Goal: Task Accomplishment & Management: Use online tool/utility

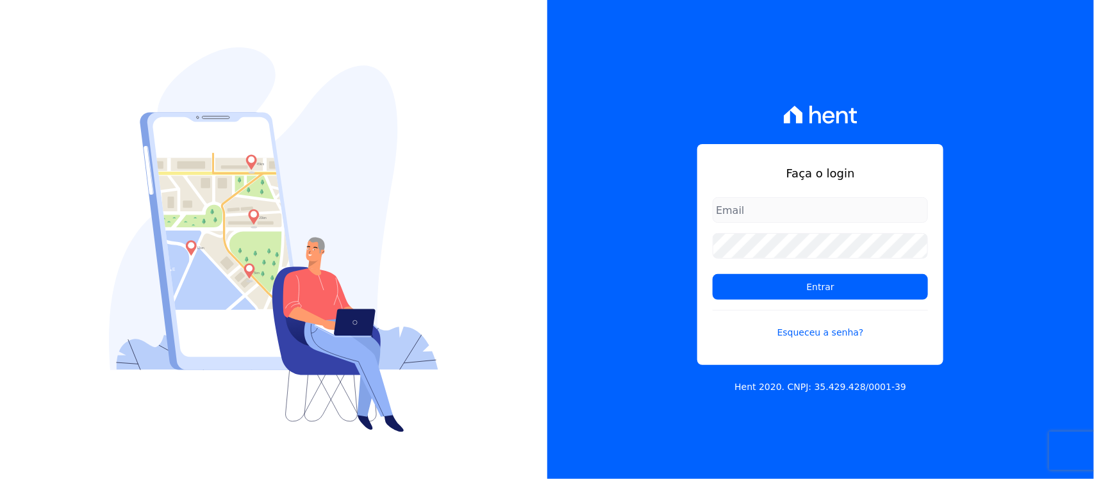
type input "[PERSON_NAME][EMAIL_ADDRESS][PERSON_NAME][DOMAIN_NAME]"
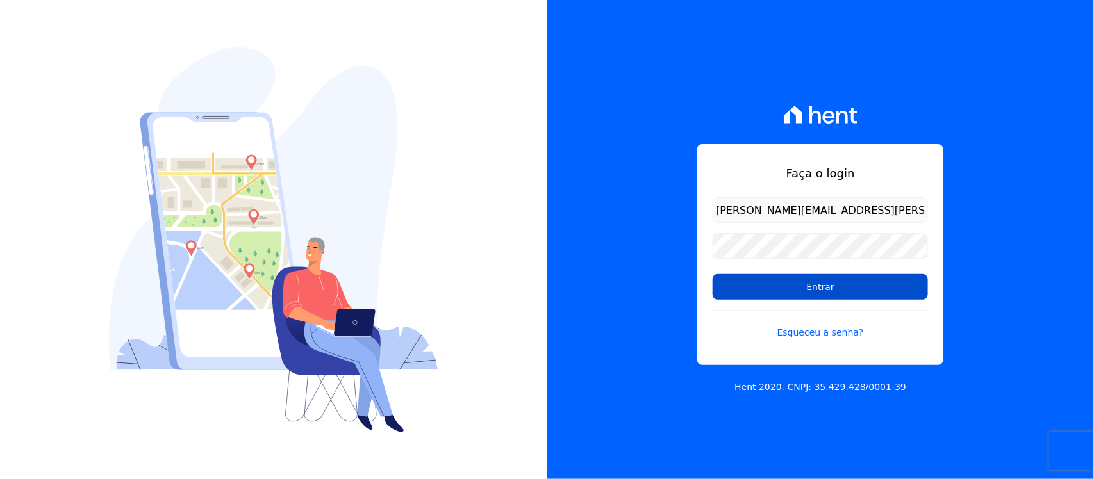
click at [866, 290] on input "Entrar" at bounding box center [820, 287] width 215 height 26
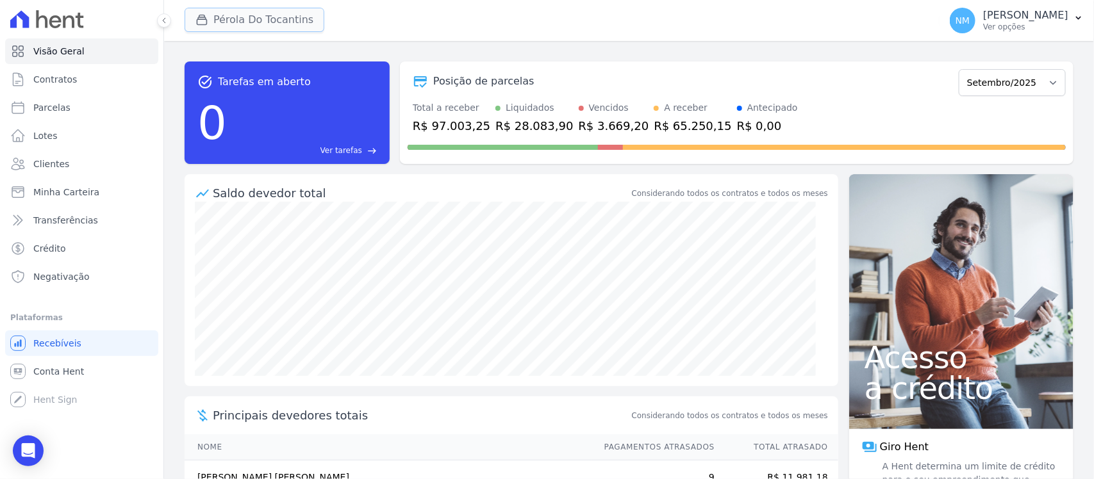
click at [265, 21] on button "Pérola Do Tocantins" at bounding box center [255, 20] width 140 height 24
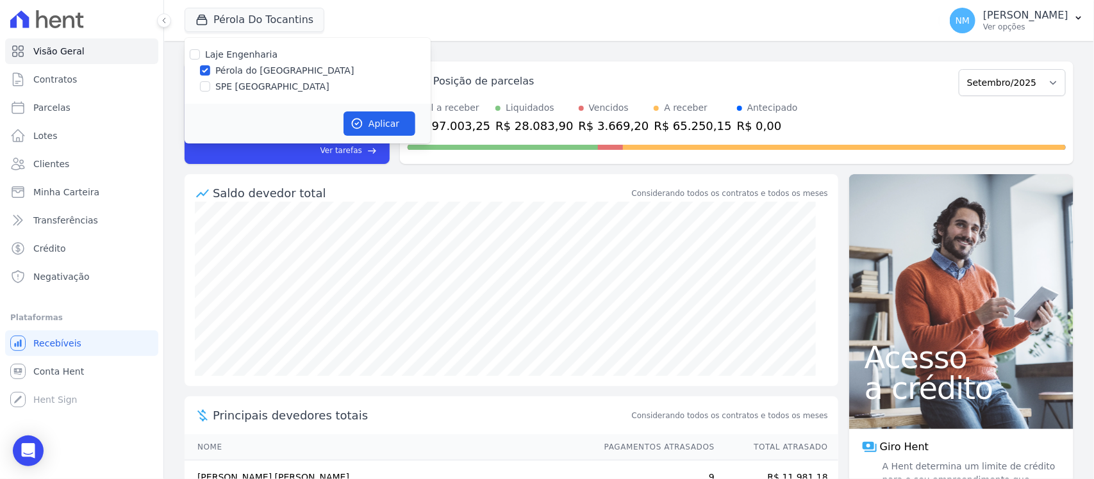
click at [239, 87] on label "SPE [GEOGRAPHIC_DATA]" at bounding box center [272, 86] width 114 height 13
click at [210, 87] on input "SPE [GEOGRAPHIC_DATA]" at bounding box center [205, 86] width 10 height 10
checkbox input "true"
click at [242, 69] on label "Pérola do [GEOGRAPHIC_DATA]" at bounding box center [284, 70] width 139 height 13
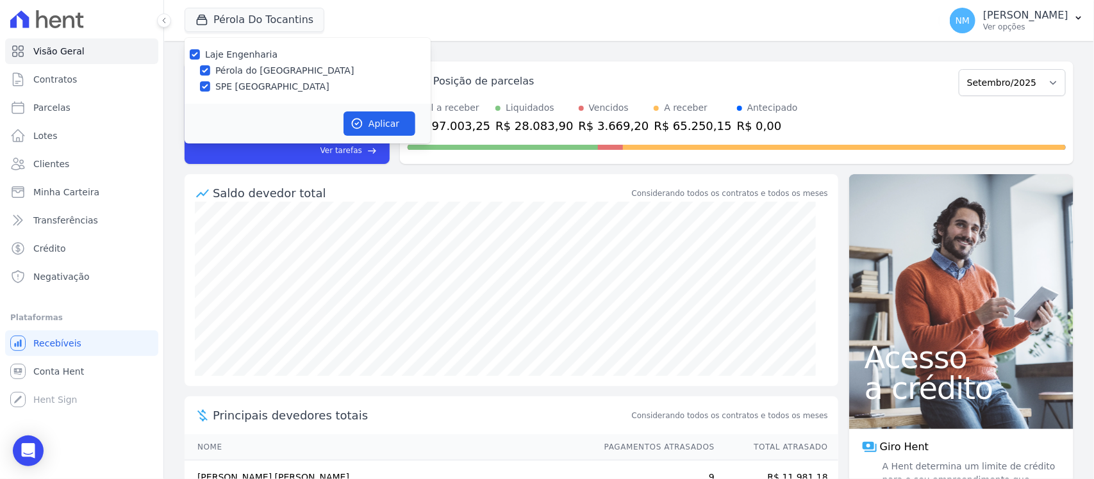
click at [210, 69] on input "Pérola do [GEOGRAPHIC_DATA]" at bounding box center [205, 70] width 10 height 10
checkbox input "false"
click at [385, 122] on button "Aplicar" at bounding box center [379, 124] width 72 height 24
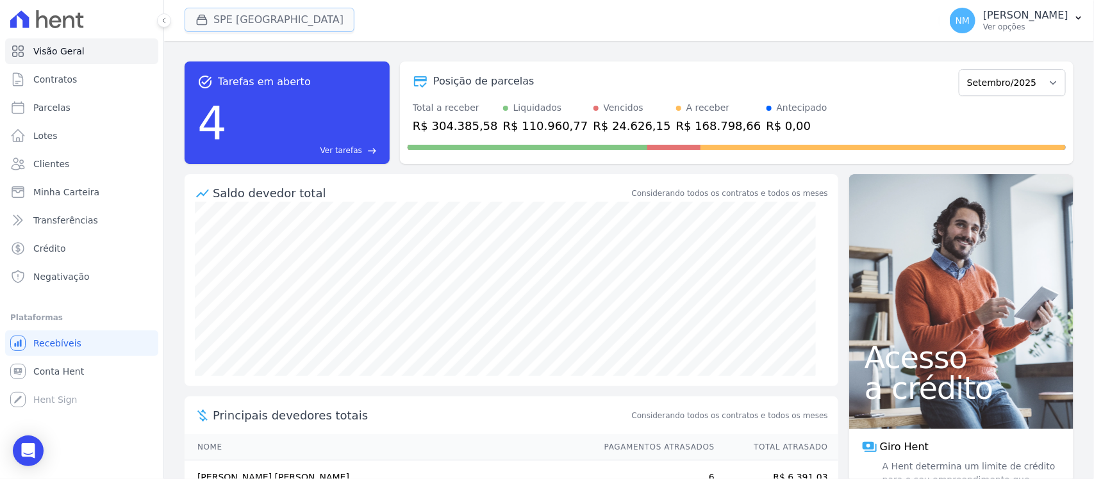
click at [273, 20] on button "SPE [GEOGRAPHIC_DATA]" at bounding box center [270, 20] width 170 height 24
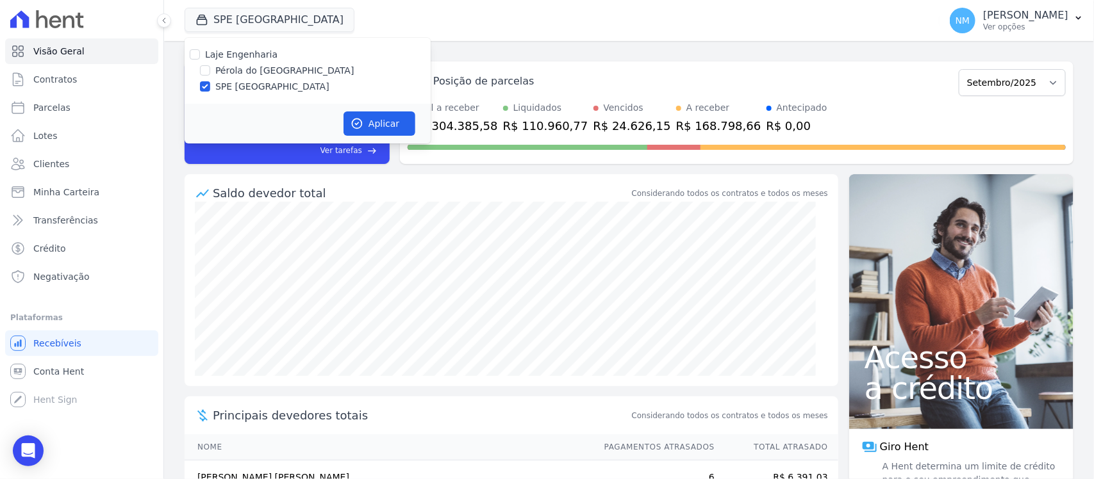
click at [227, 69] on label "Pérola do [GEOGRAPHIC_DATA]" at bounding box center [284, 70] width 139 height 13
click at [210, 69] on input "Pérola do [GEOGRAPHIC_DATA]" at bounding box center [205, 70] width 10 height 10
checkbox input "true"
click at [229, 85] on label "SPE [GEOGRAPHIC_DATA]" at bounding box center [272, 86] width 114 height 13
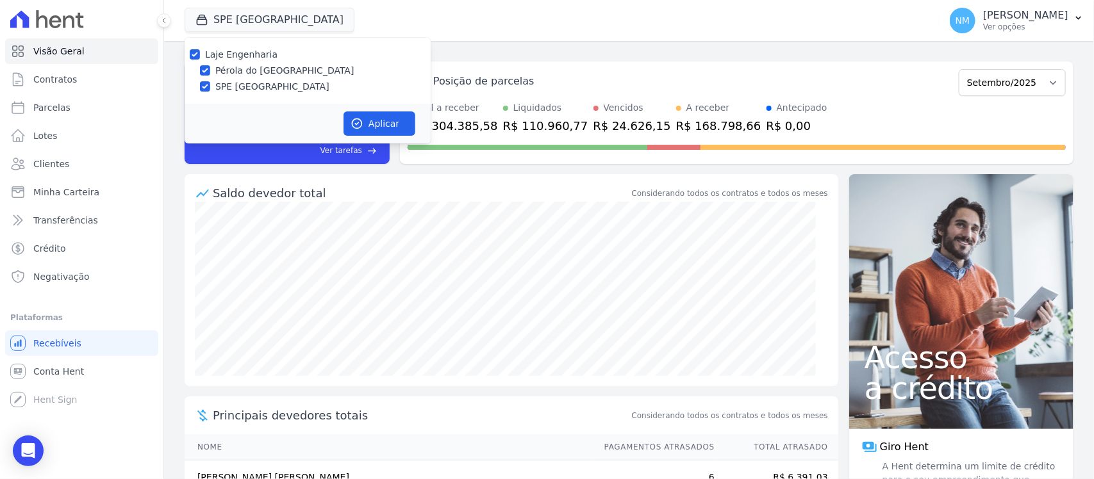
click at [210, 85] on input "SPE [GEOGRAPHIC_DATA]" at bounding box center [205, 86] width 10 height 10
checkbox input "false"
drag, startPoint x: 363, startPoint y: 116, endPoint x: 590, endPoint y: 131, distance: 226.7
click at [364, 116] on button "Aplicar" at bounding box center [379, 124] width 72 height 24
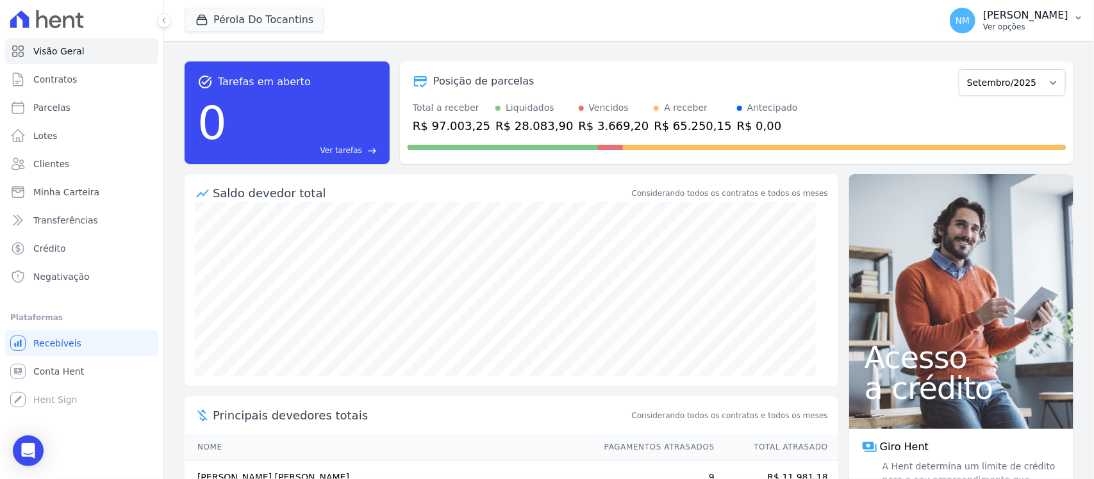
click at [1066, 19] on p "[PERSON_NAME]" at bounding box center [1025, 15] width 85 height 13
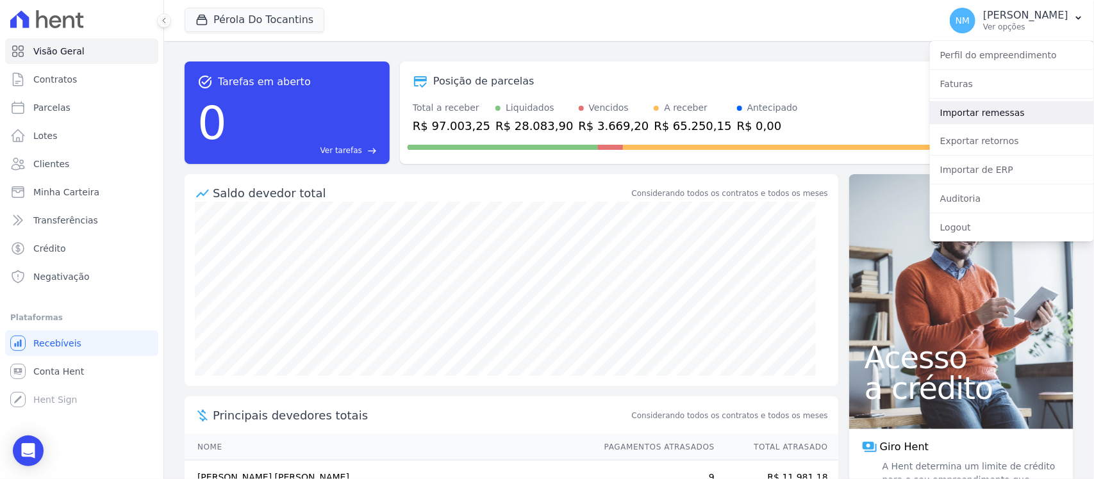
click at [1002, 113] on link "Importar remessas" at bounding box center [1012, 112] width 164 height 23
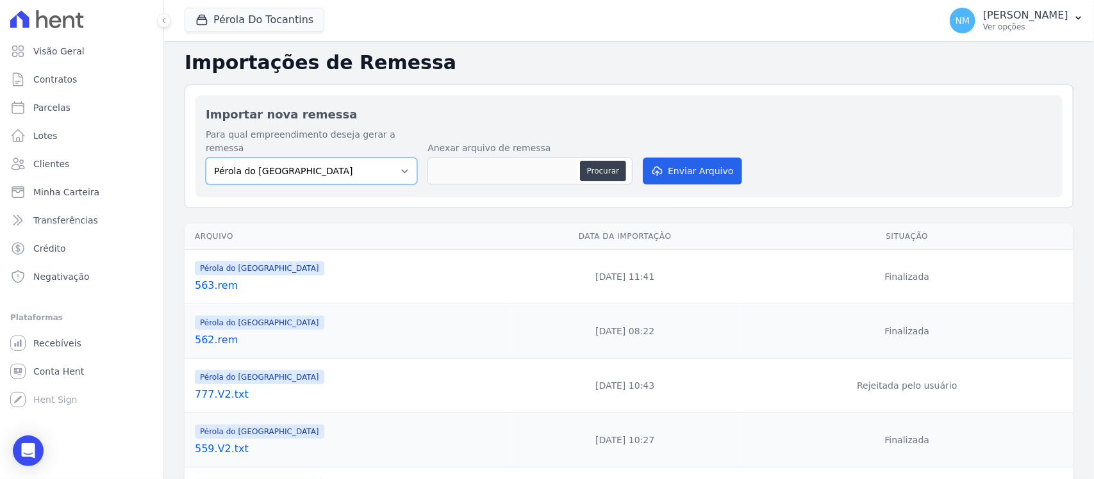
click at [401, 158] on select "Pérola do Tocantins SPE Montenegro" at bounding box center [311, 171] width 211 height 27
click at [206, 158] on select "Pérola do Tocantins SPE Montenegro" at bounding box center [311, 171] width 211 height 27
drag, startPoint x: 404, startPoint y: 161, endPoint x: 399, endPoint y: 170, distance: 10.3
click at [404, 161] on select "Pérola do Tocantins SPE Montenegro" at bounding box center [311, 171] width 211 height 27
select select "74c07151-993f-4351-97ef-4034bad78f54"
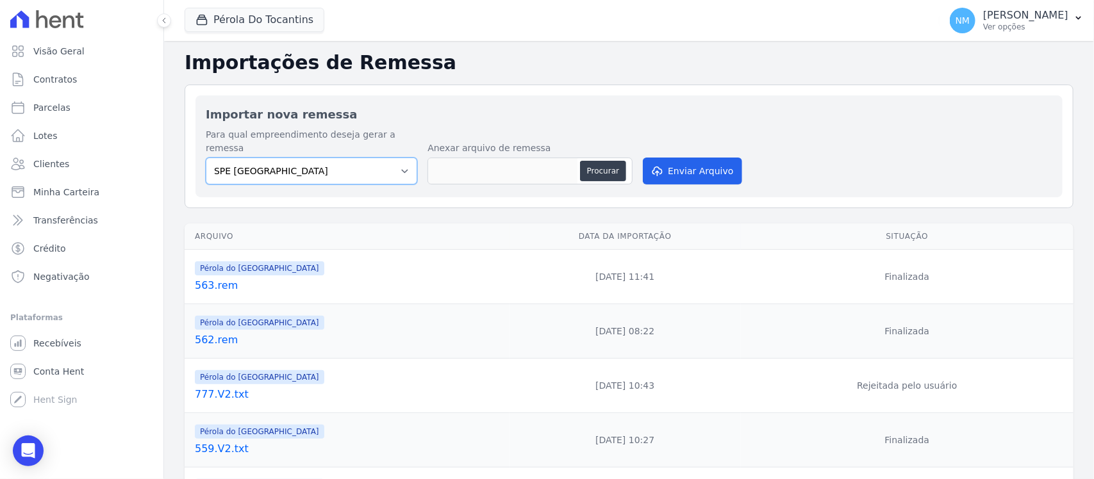
click at [206, 158] on select "Pérola do Tocantins SPE Montenegro" at bounding box center [311, 171] width 211 height 27
drag, startPoint x: 594, startPoint y: 158, endPoint x: 587, endPoint y: 160, distance: 7.5
click at [587, 161] on button "Procurar" at bounding box center [603, 171] width 46 height 21
type input "564.rem"
click at [702, 158] on button "Enviar Arquivo" at bounding box center [692, 171] width 99 height 27
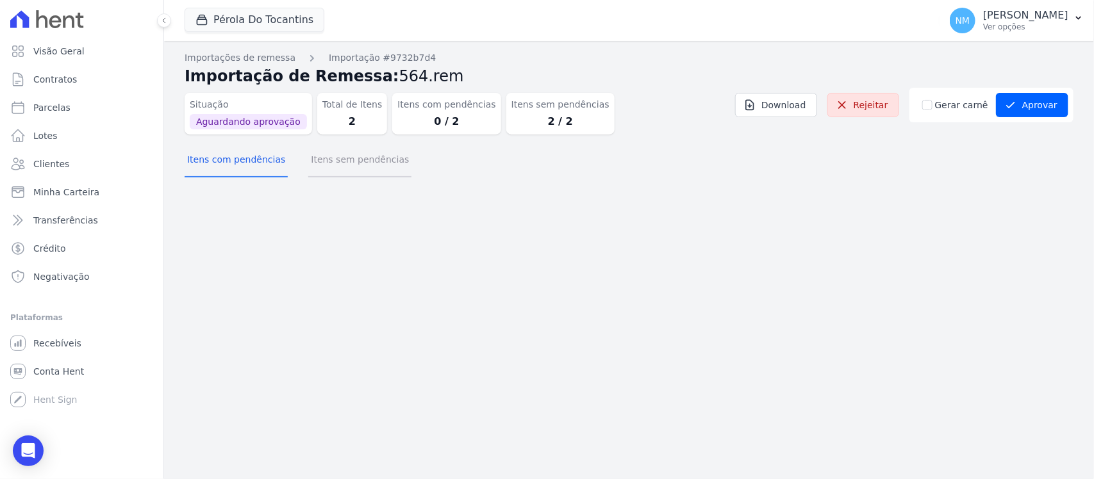
click at [364, 163] on button "Itens sem pendências" at bounding box center [359, 160] width 103 height 33
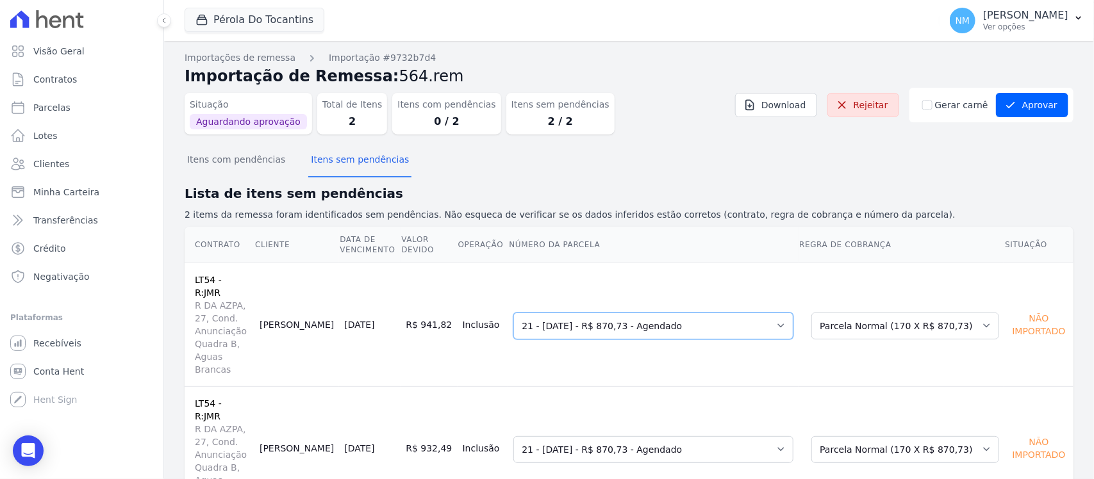
click at [793, 313] on select "Selecione uma 18 - [DATE] - R$ 849,33 - Vencido 19 - [DATE] - R$ 860,05 - Venci…" at bounding box center [653, 326] width 280 height 27
click at [788, 436] on select "Selecione uma 18 - [DATE] - R$ 849,33 - Vencido 19 - [DATE] - R$ 860,05 - Venci…" at bounding box center [653, 449] width 280 height 27
click at [1039, 112] on button "Aprovar" at bounding box center [1032, 105] width 72 height 24
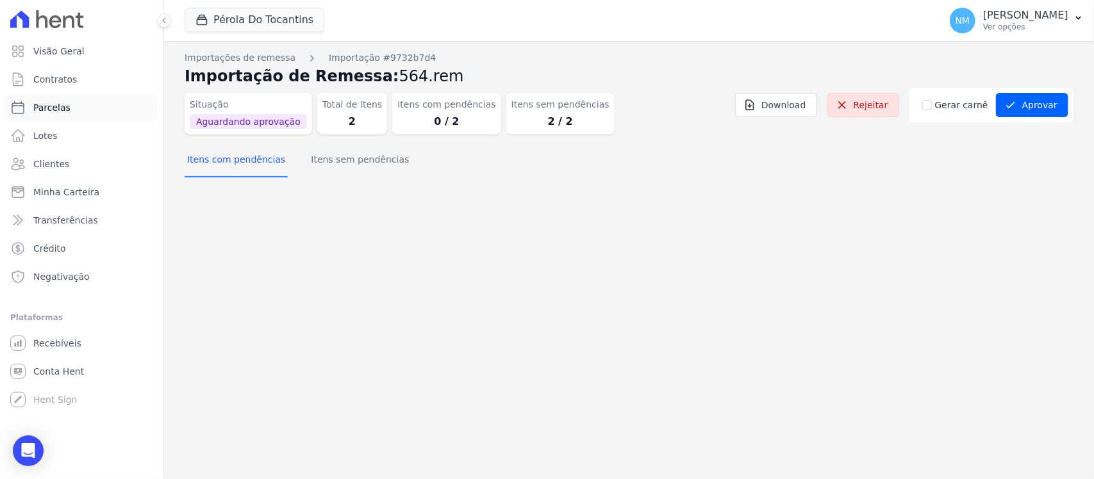
click at [78, 110] on link "Parcelas" at bounding box center [81, 108] width 153 height 26
select select
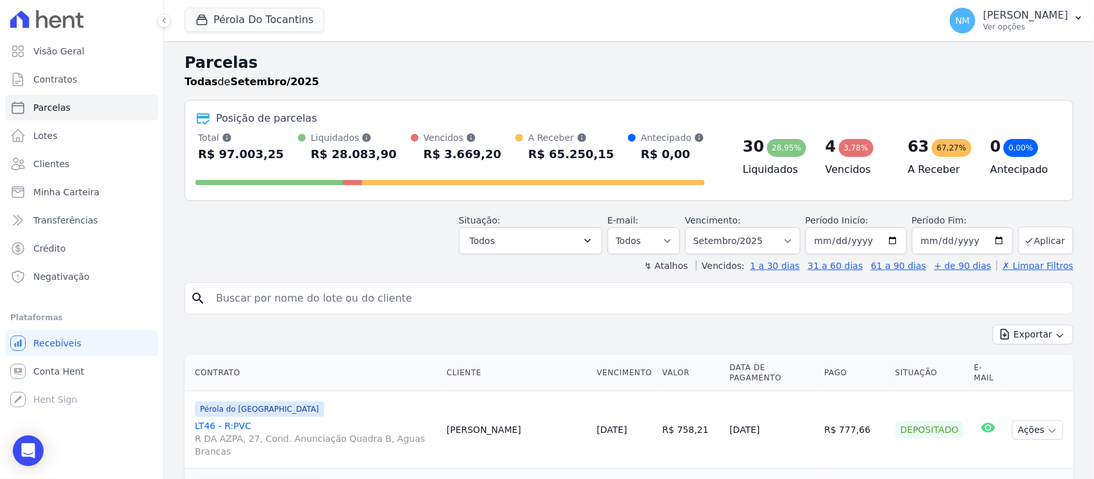
click at [252, 293] on input "search" at bounding box center [637, 299] width 859 height 26
type input "andre"
select select
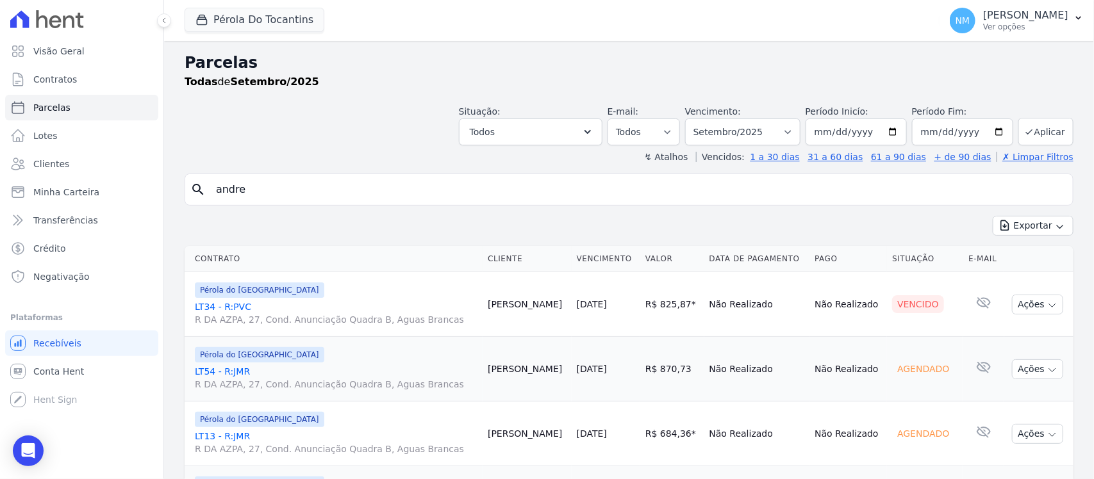
click at [239, 370] on link "LT54 - R:JMR R DA AZPA, 27, Cond. Anunciação Quadra B, Aguas Brancas" at bounding box center [336, 378] width 283 height 26
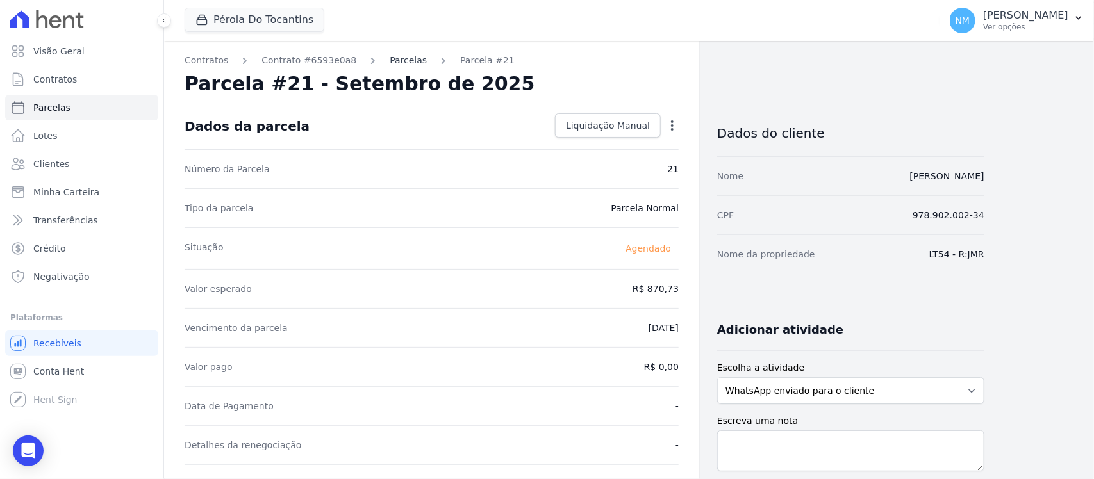
click at [394, 65] on link "Parcelas" at bounding box center [408, 60] width 37 height 13
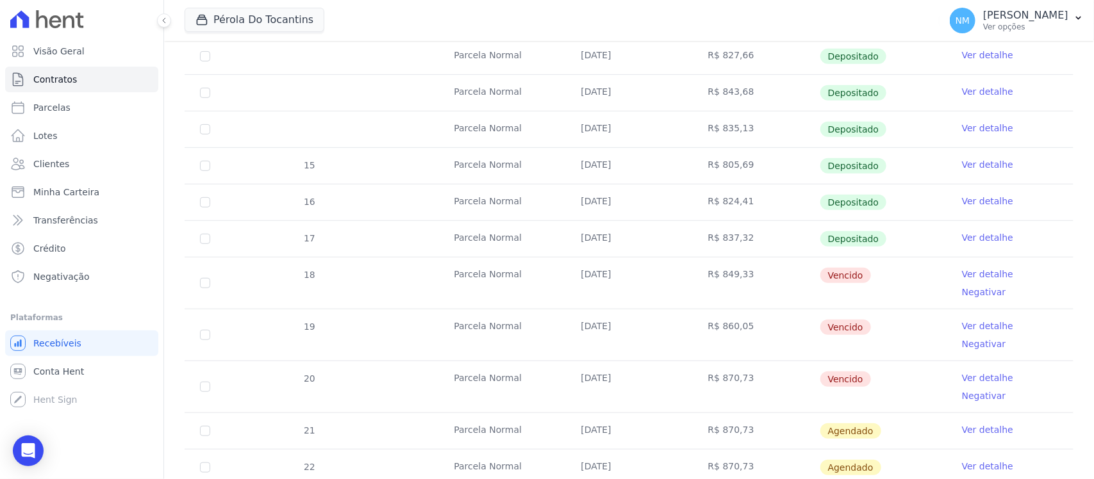
scroll to position [320, 0]
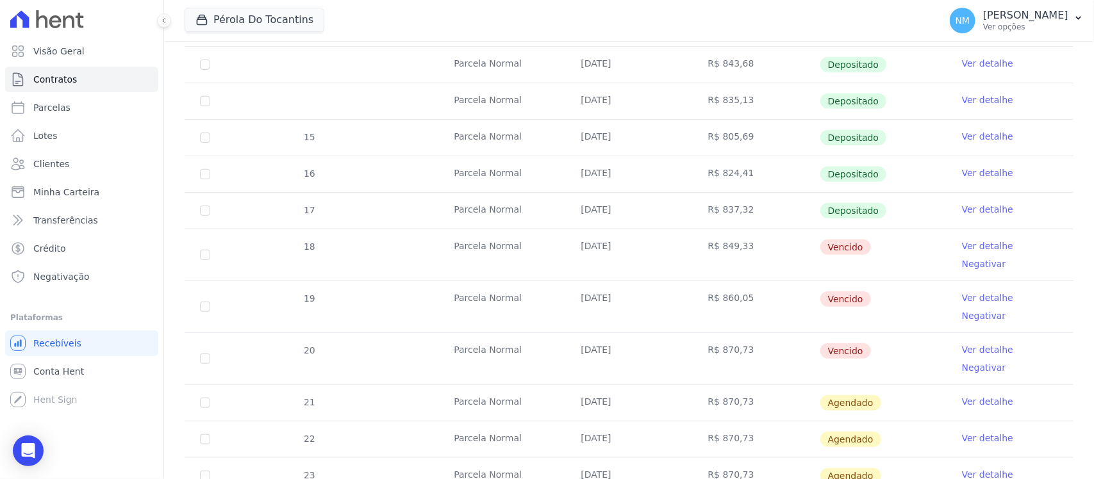
click at [962, 245] on link "Ver detalhe" at bounding box center [987, 246] width 51 height 13
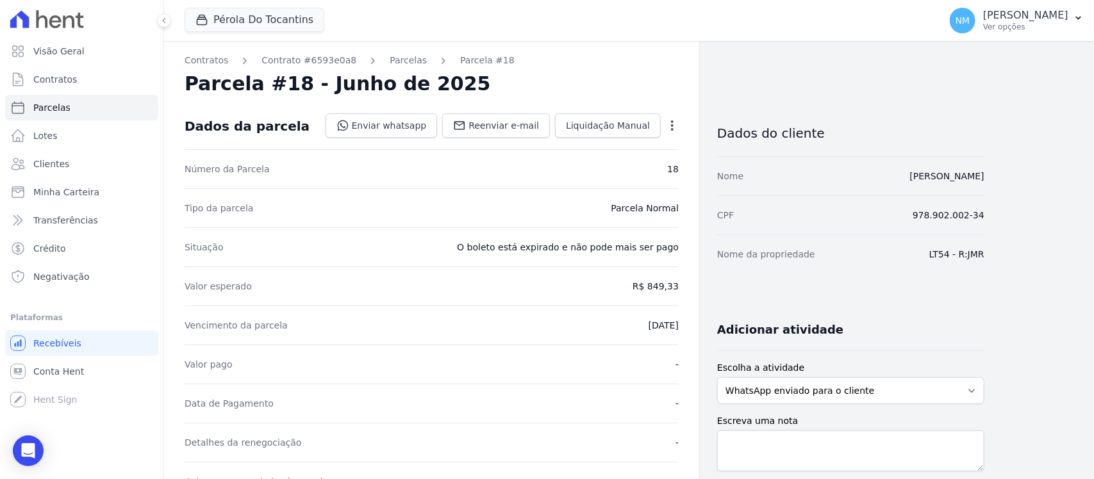
click at [670, 123] on icon "button" at bounding box center [672, 125] width 13 height 13
click at [645, 170] on link "Cancelar Cobrança" at bounding box center [617, 165] width 113 height 23
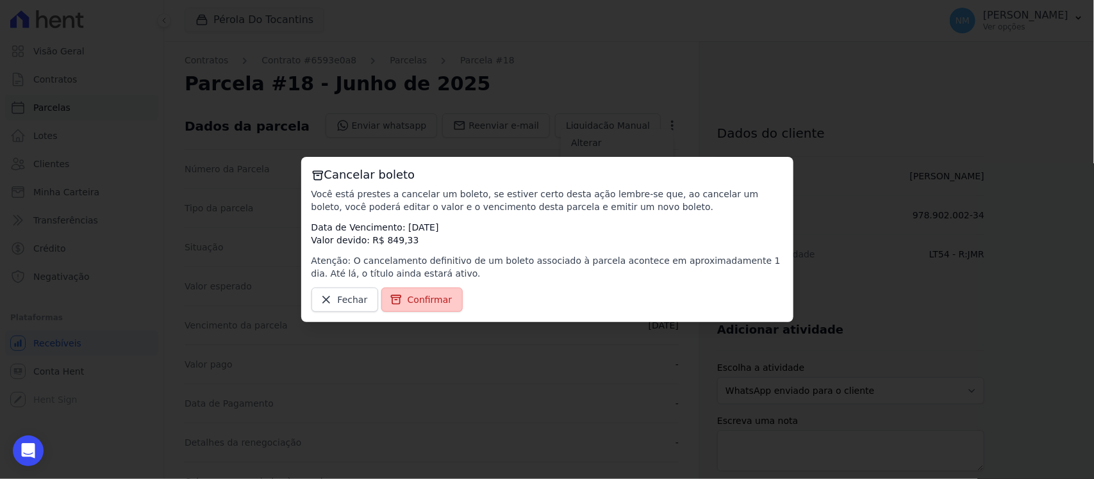
click at [434, 302] on span "Confirmar" at bounding box center [430, 300] width 45 height 13
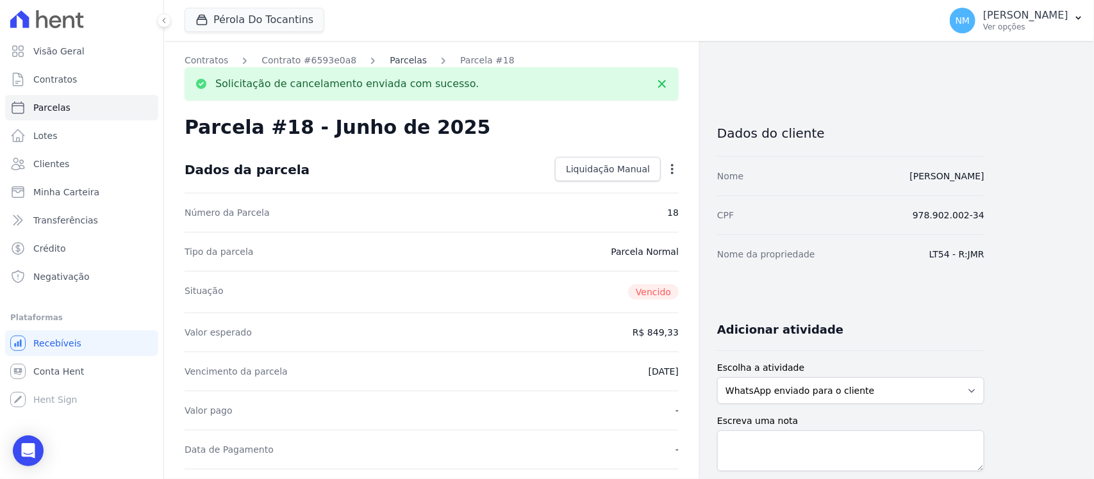
click at [391, 58] on link "Parcelas" at bounding box center [408, 60] width 37 height 13
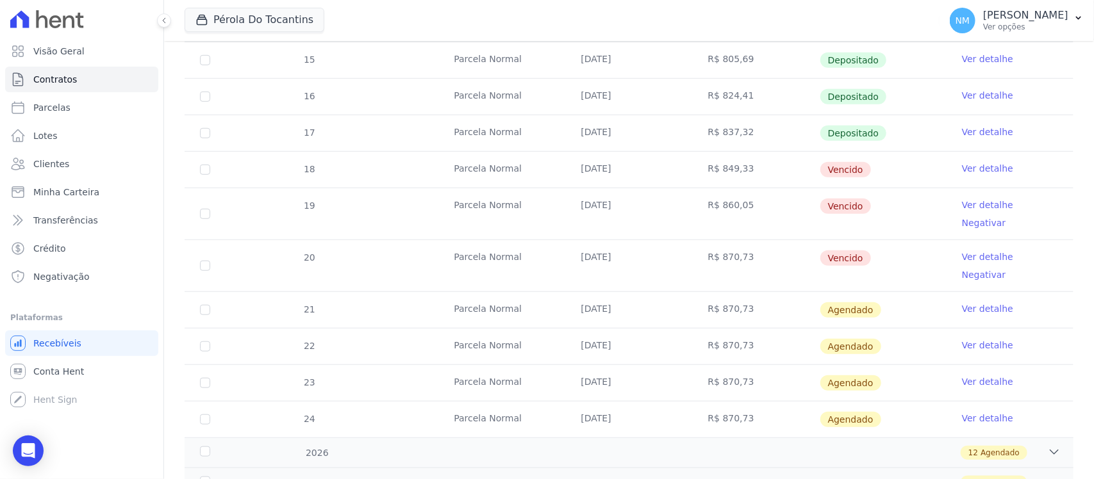
scroll to position [401, 0]
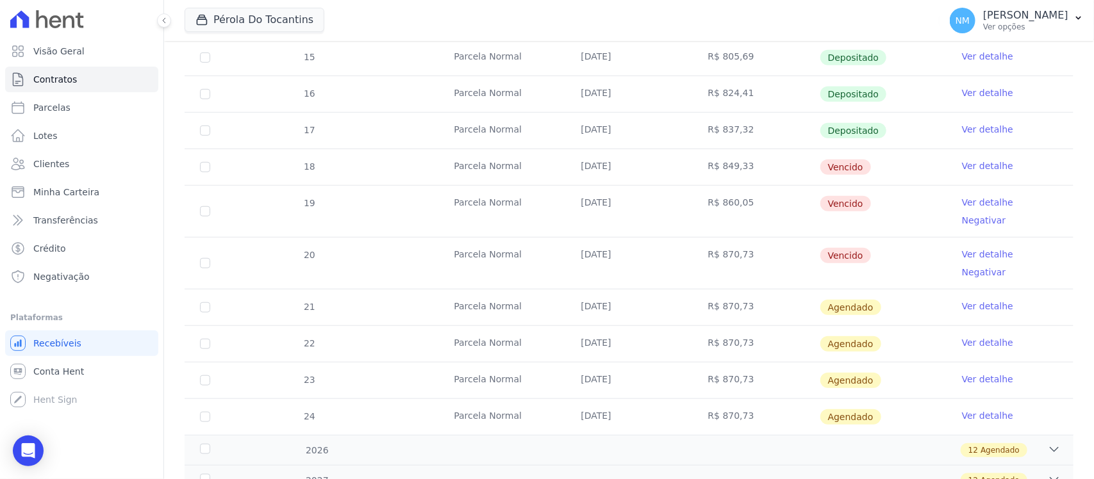
click at [963, 203] on link "Ver detalhe" at bounding box center [987, 202] width 51 height 13
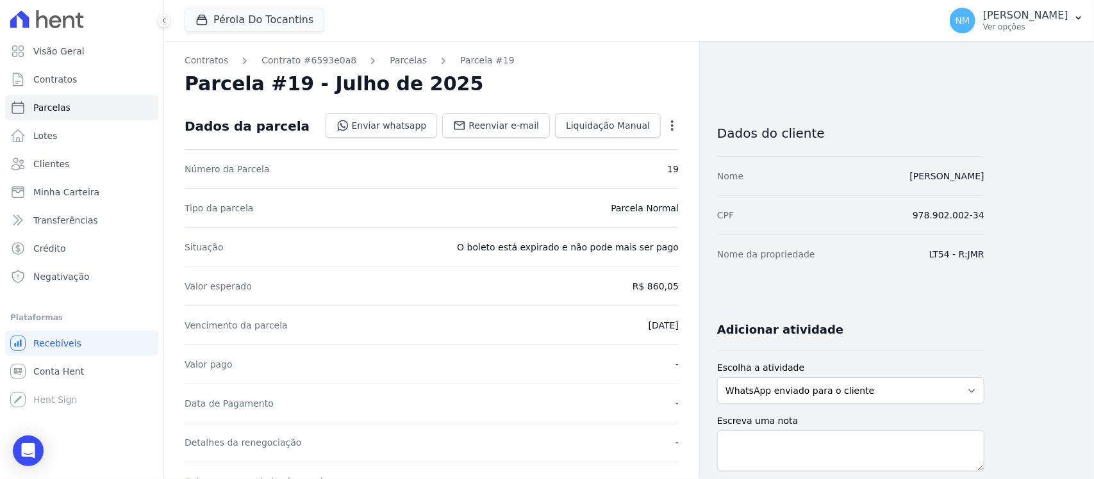
click at [666, 123] on icon "button" at bounding box center [672, 125] width 13 height 13
click at [657, 161] on link "Cancelar Cobrança" at bounding box center [617, 165] width 113 height 23
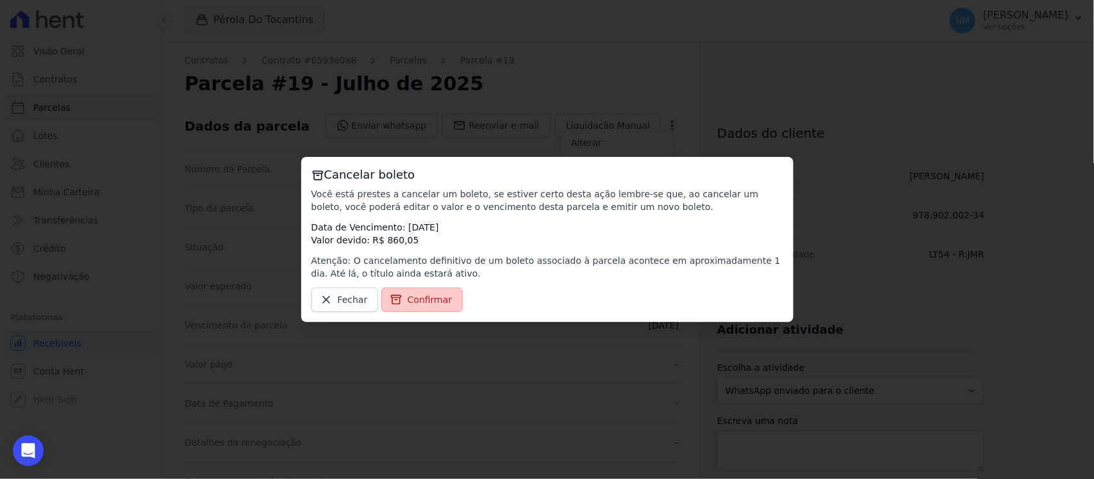
click at [424, 302] on span "Confirmar" at bounding box center [430, 300] width 45 height 13
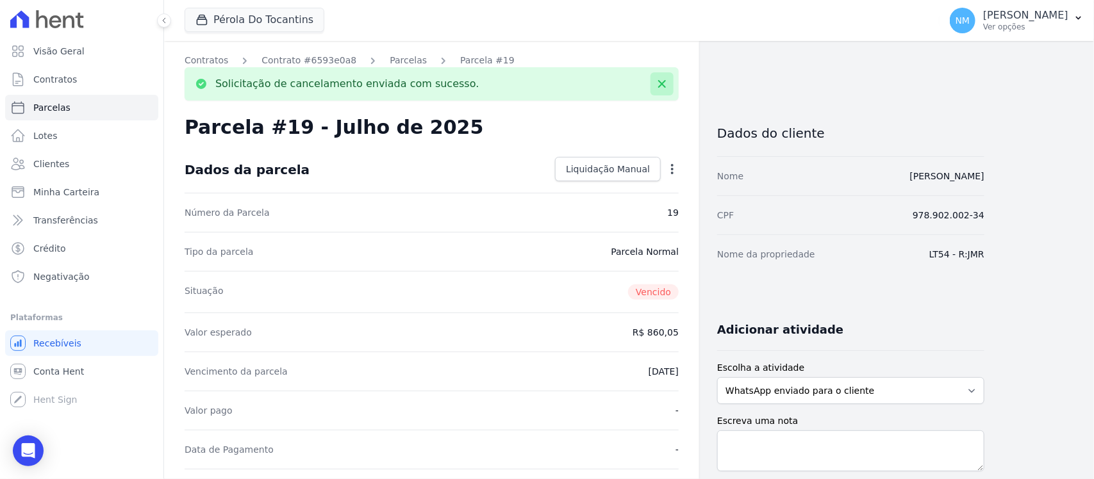
click at [662, 87] on icon at bounding box center [662, 84] width 13 height 13
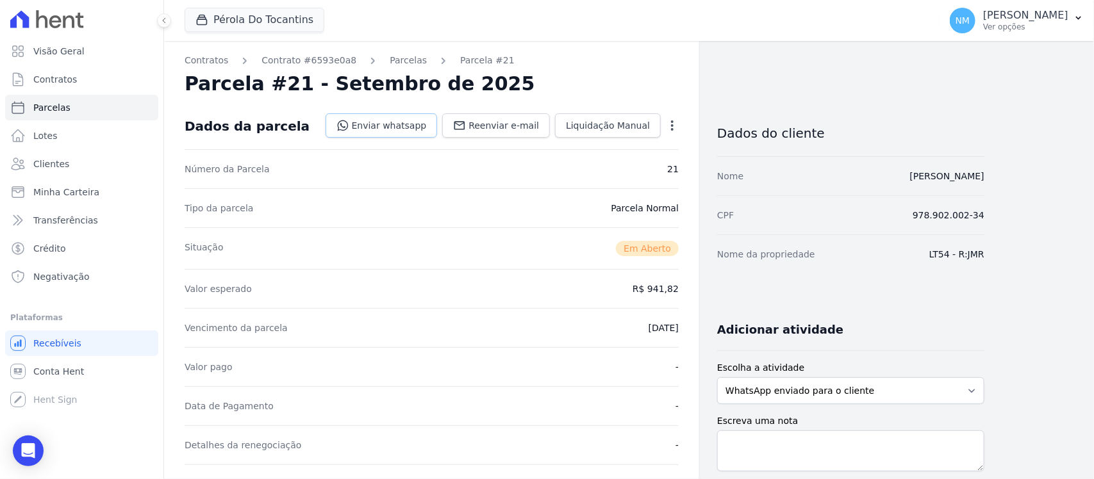
click at [378, 124] on link "Enviar whatsapp" at bounding box center [382, 125] width 112 height 24
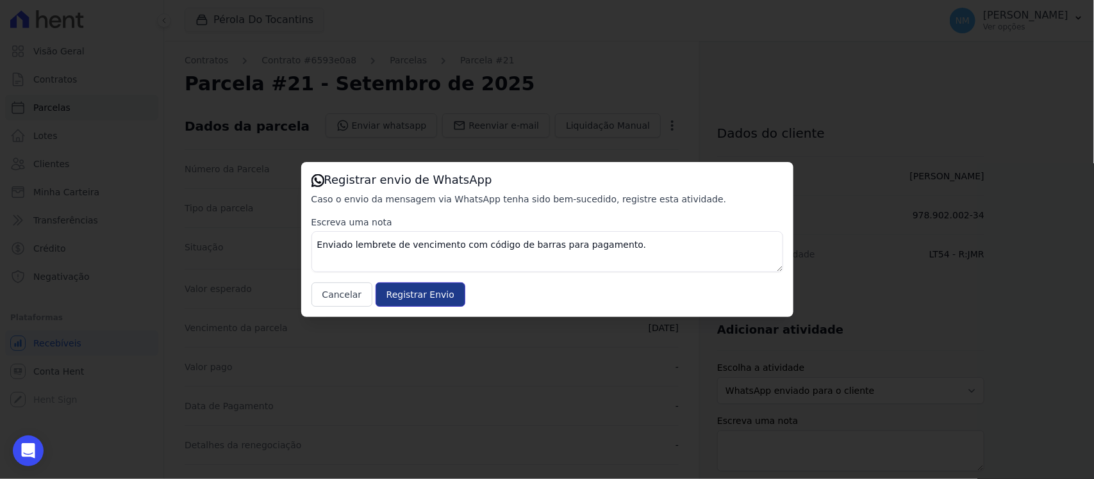
click at [440, 294] on input "Registrar Envio" at bounding box center [421, 295] width 90 height 24
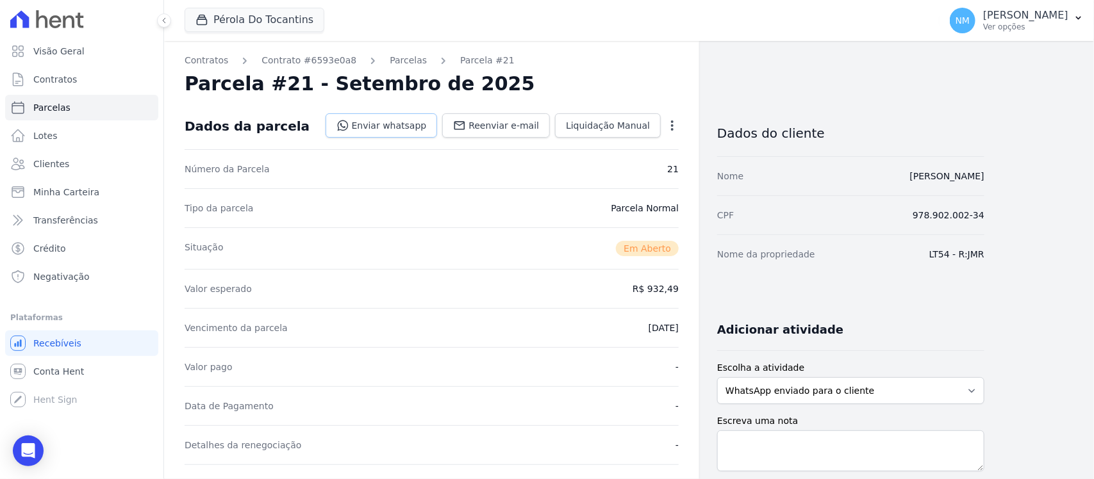
drag, startPoint x: 417, startPoint y: 123, endPoint x: 424, endPoint y: 130, distance: 9.5
click at [417, 125] on link "Enviar whatsapp" at bounding box center [382, 125] width 112 height 24
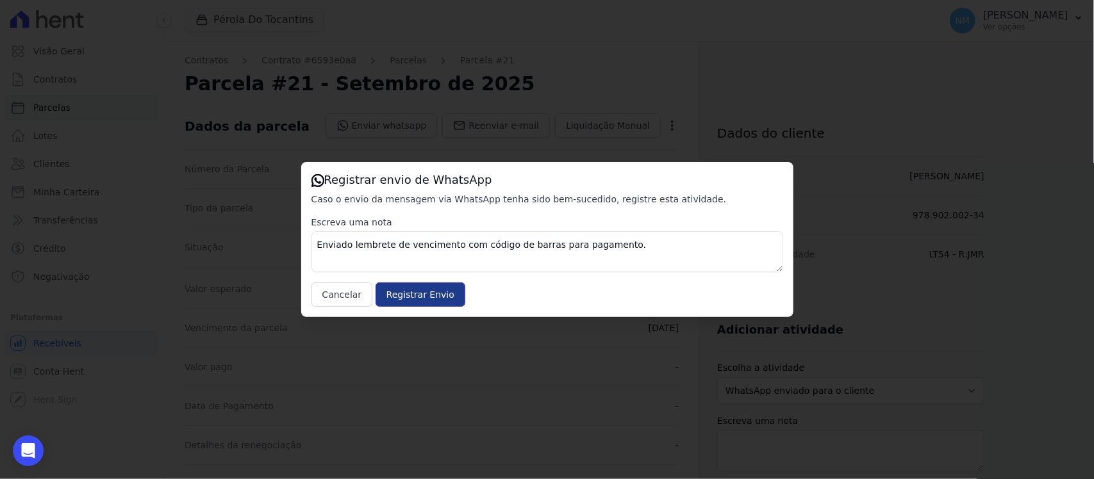
click at [445, 299] on input "Registrar Envio" at bounding box center [421, 295] width 90 height 24
